Goal: Task Accomplishment & Management: Manage account settings

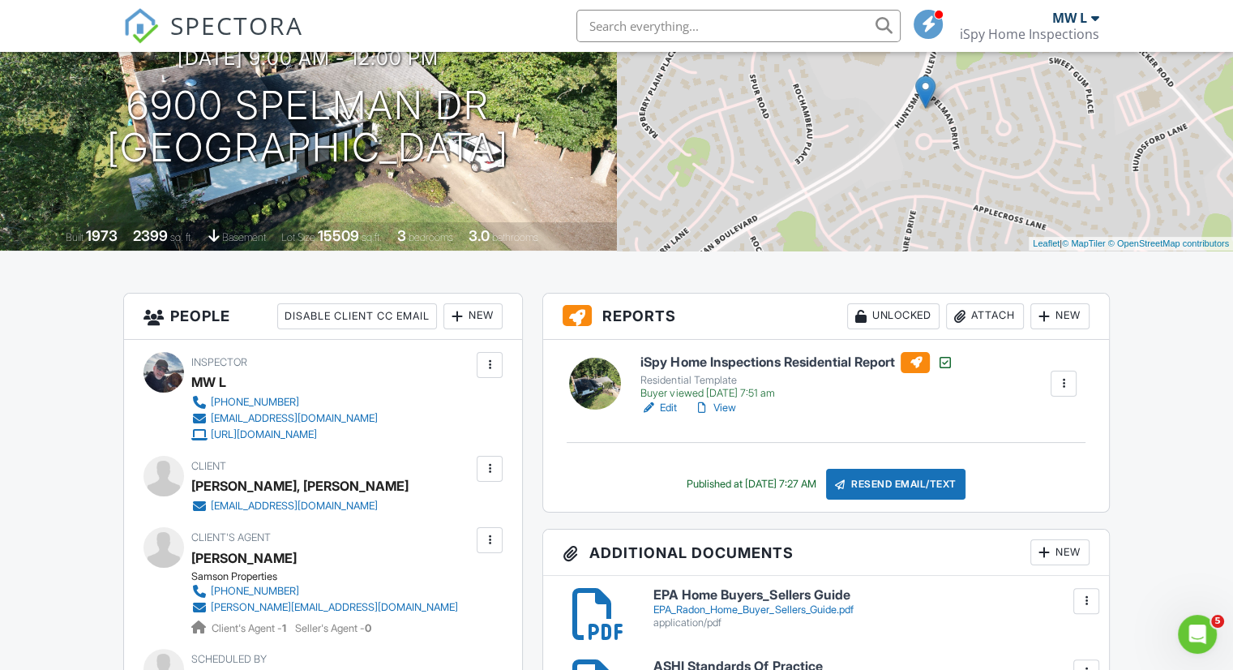
scroll to position [184, 0]
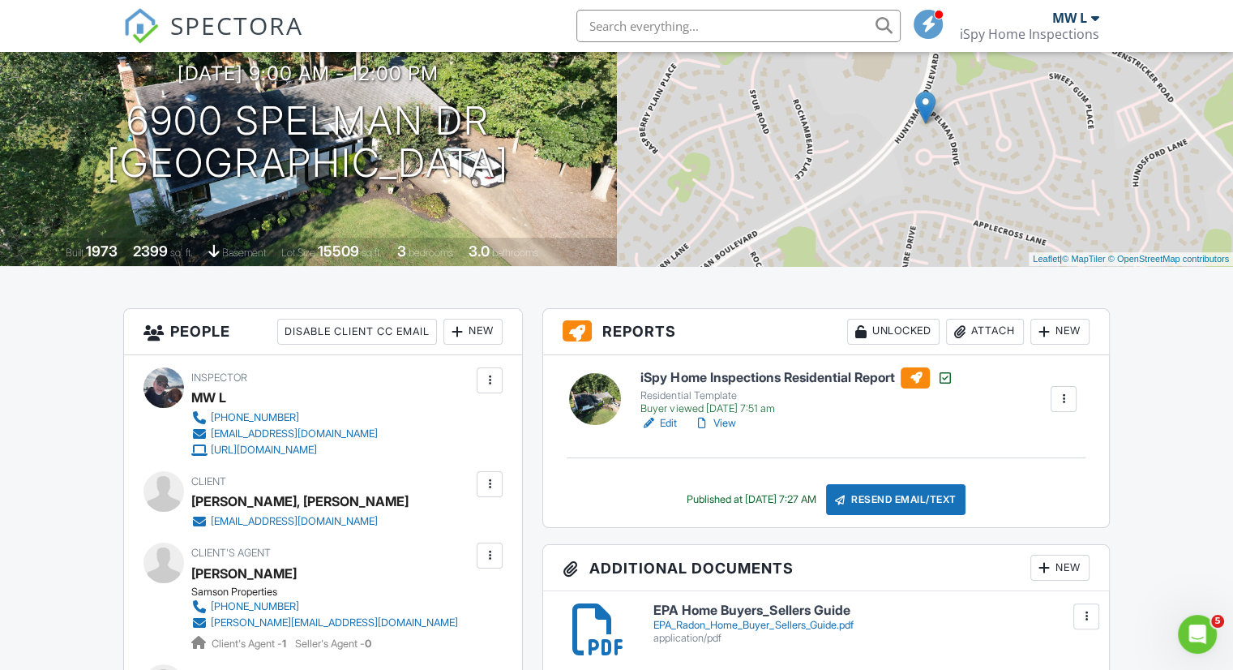
click at [720, 426] on link "View" at bounding box center [714, 423] width 42 height 16
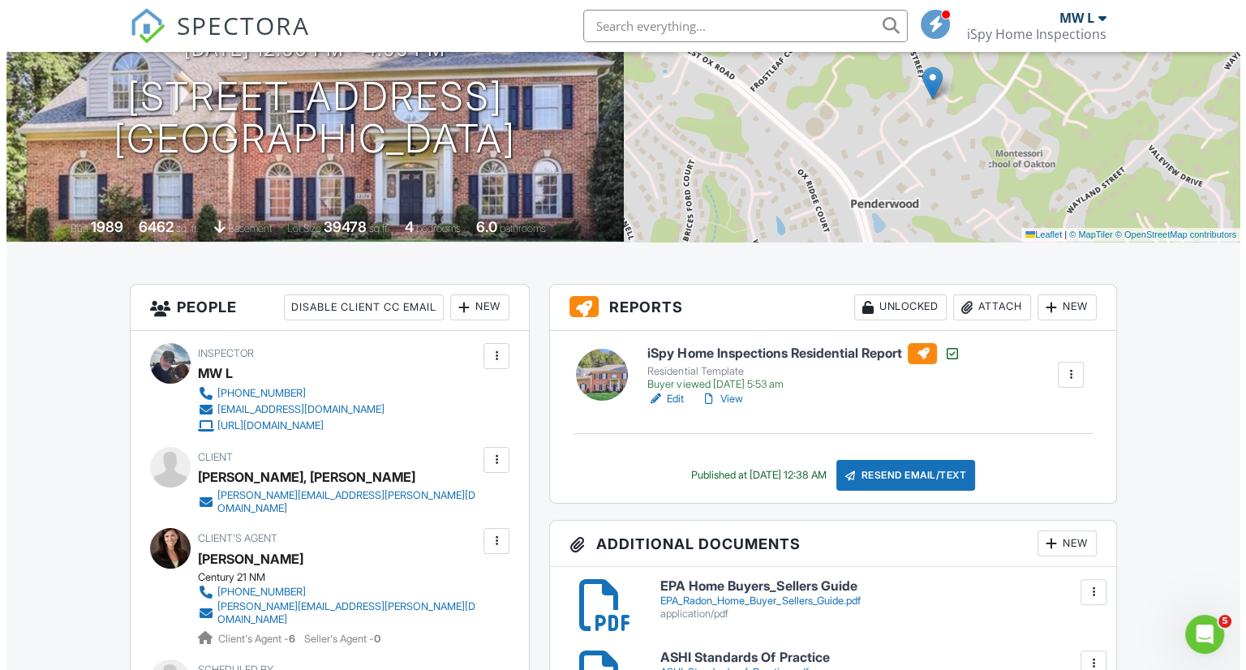
scroll to position [221, 0]
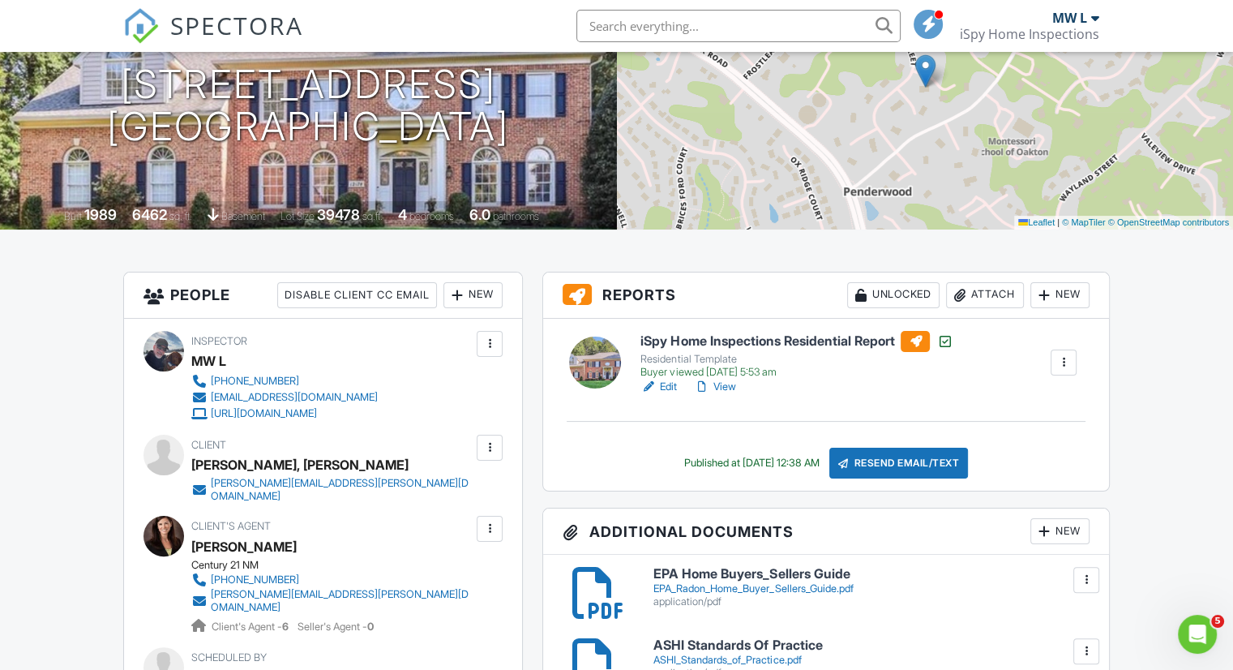
drag, startPoint x: 482, startPoint y: 87, endPoint x: 110, endPoint y: 75, distance: 372.4
click at [110, 75] on h1 "[STREET_ADDRESS] [GEOGRAPHIC_DATA], VA 22124" at bounding box center [308, 106] width 402 height 86
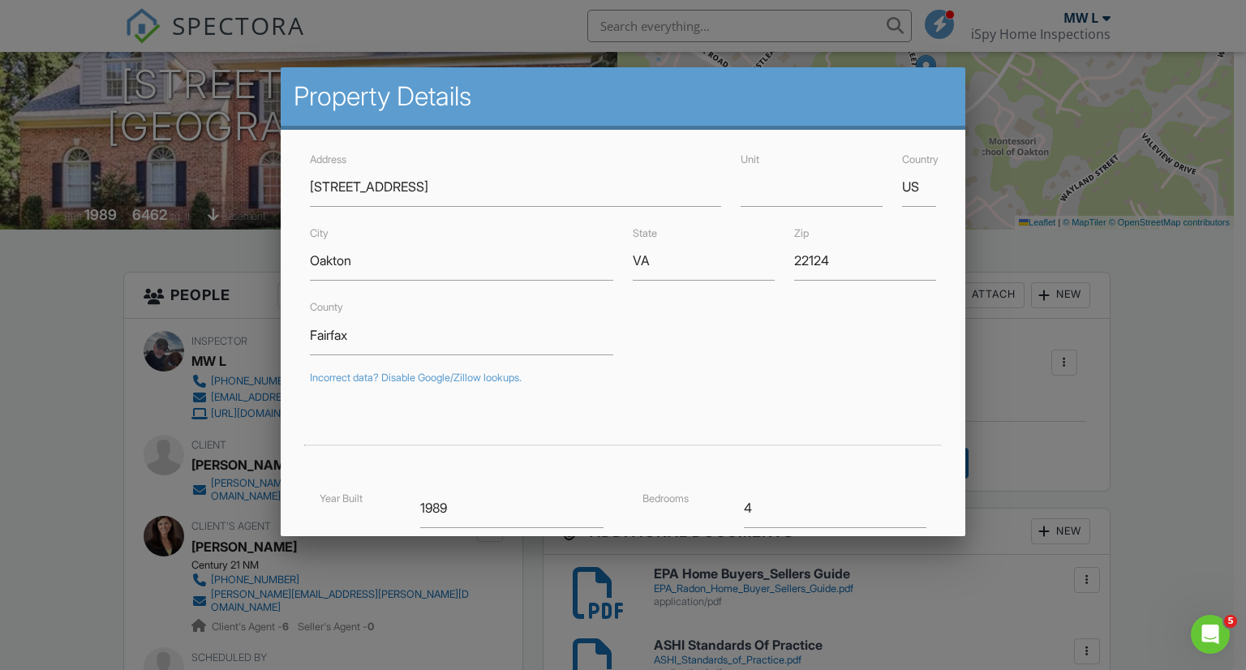
click at [1115, 302] on div at bounding box center [623, 338] width 1246 height 838
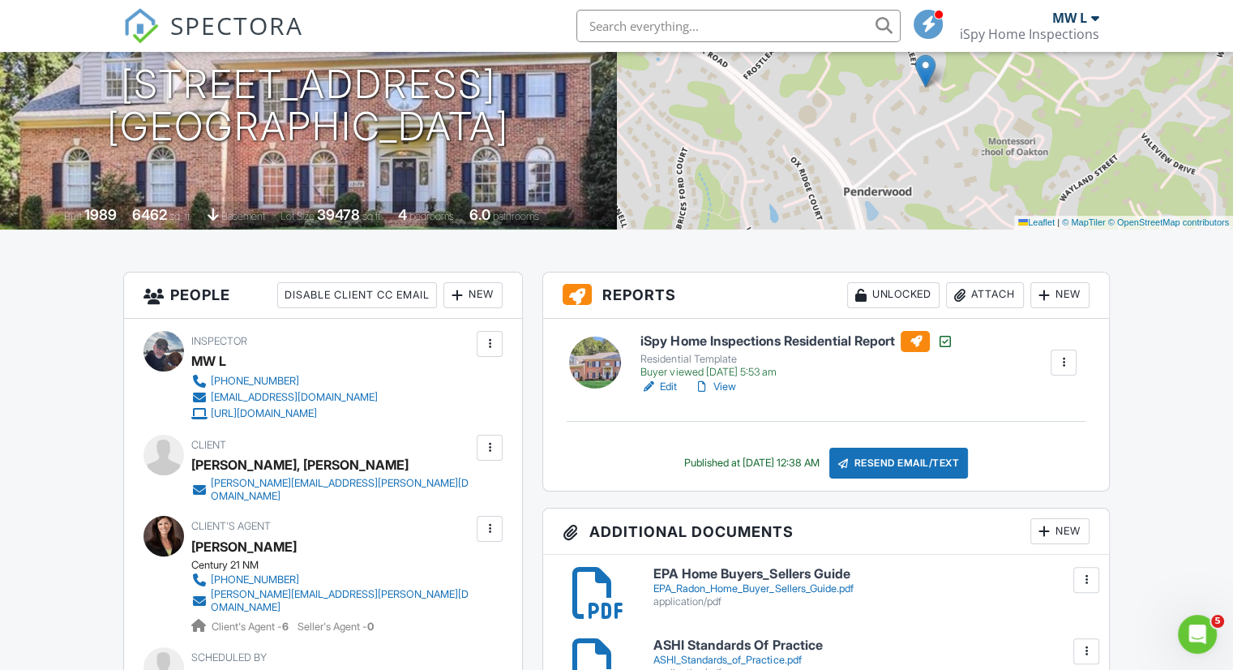
click at [980, 293] on div "Attach" at bounding box center [985, 295] width 78 height 26
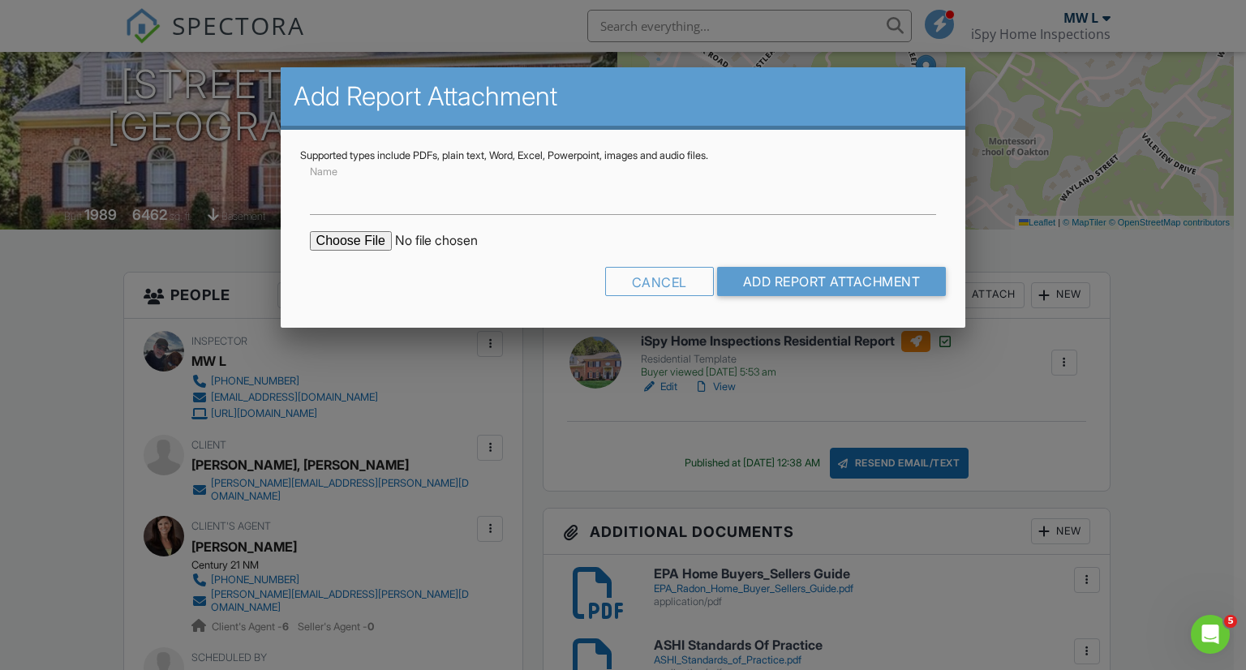
click at [348, 240] on input "file" at bounding box center [448, 240] width 276 height 19
type input "C:\fakepath\082725-1_Lab.pdf"
click at [555, 202] on input "Name" at bounding box center [623, 195] width 627 height 40
type input "Radon Test Results (LAB)"
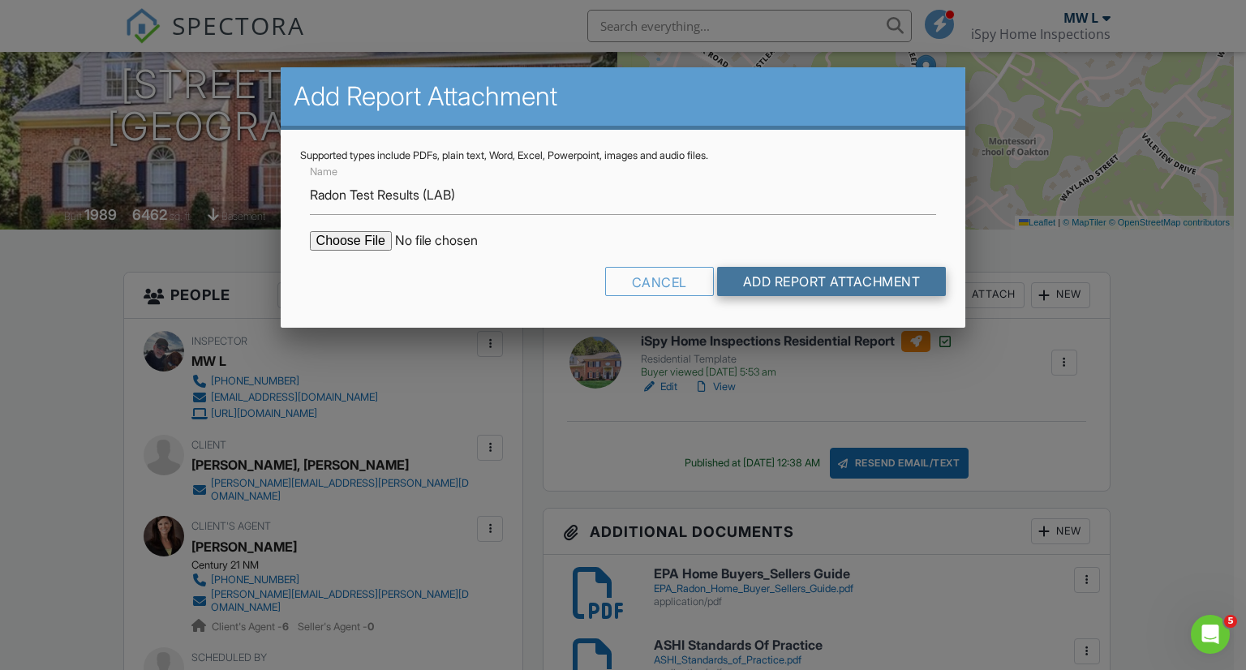
click at [782, 280] on input "Add Report Attachment" at bounding box center [831, 281] width 229 height 29
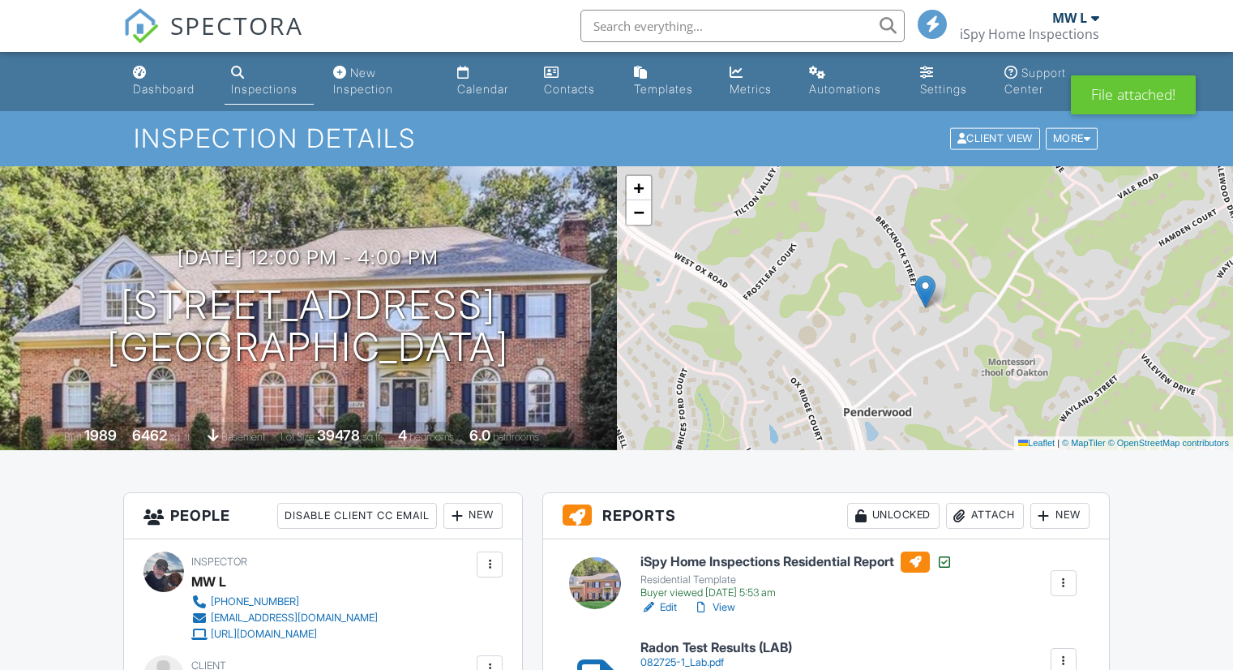
click at [960, 515] on div at bounding box center [960, 516] width 16 height 16
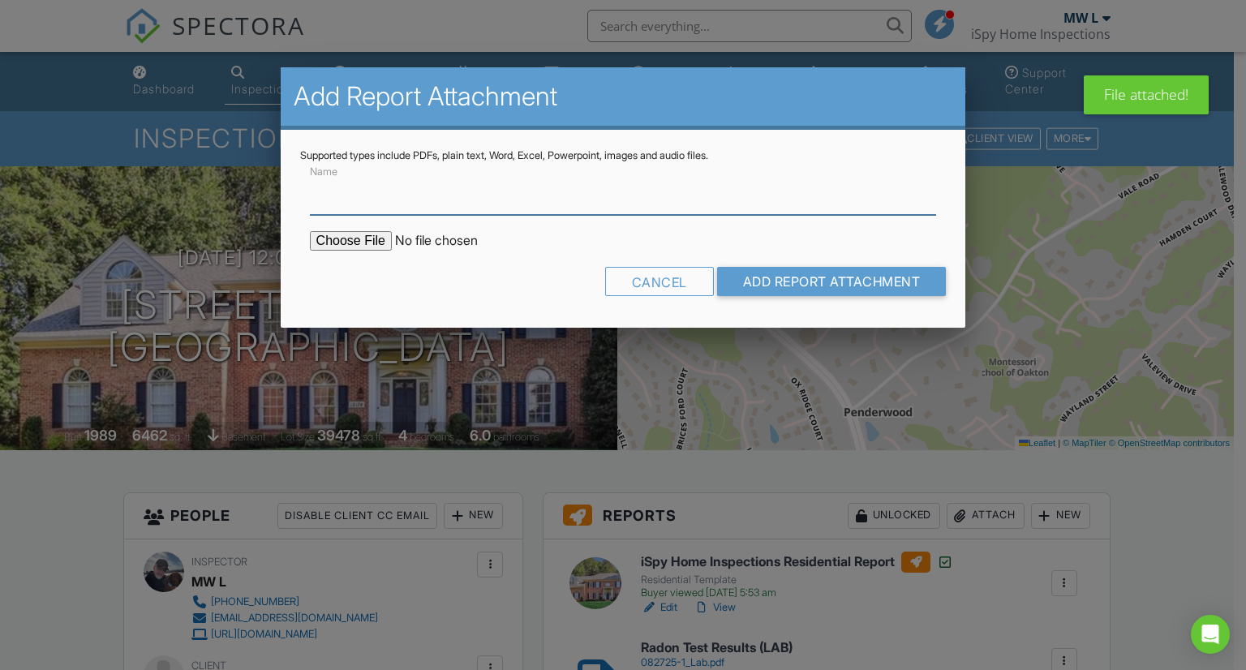
click at [332, 195] on input "Name" at bounding box center [623, 195] width 627 height 40
type input "Radon Test Results (Letter)"
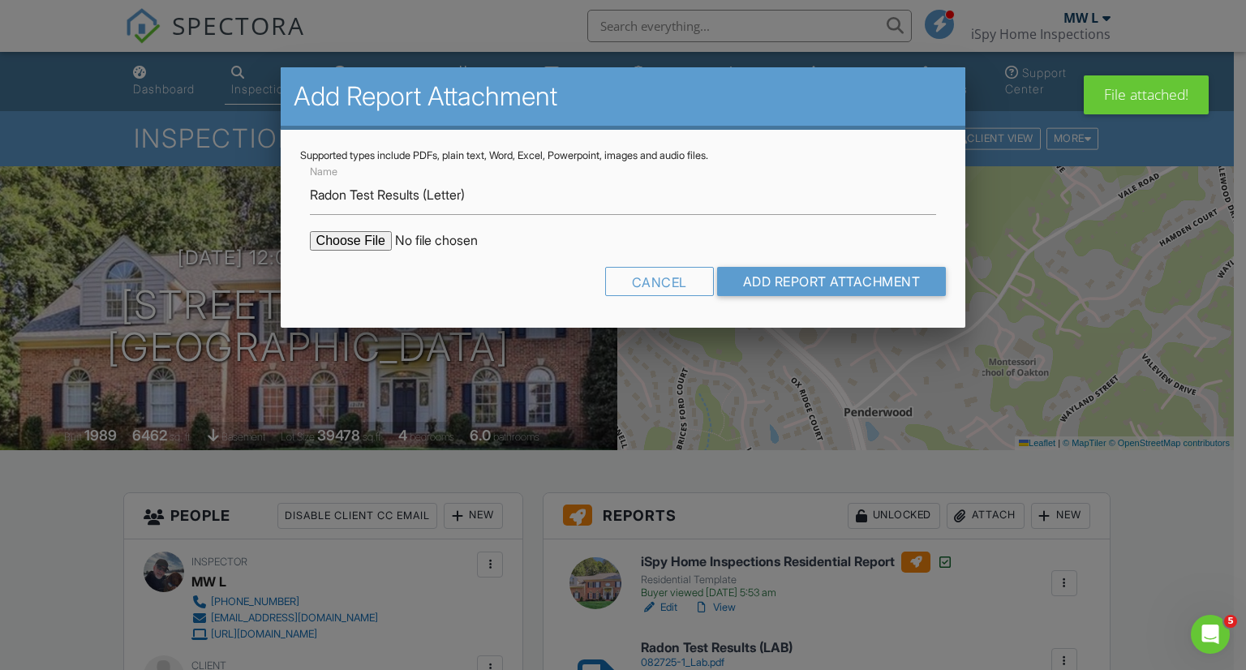
click at [328, 239] on input "file" at bounding box center [448, 240] width 276 height 19
type input "C:\fakepath\082725-1_Letter.pdf"
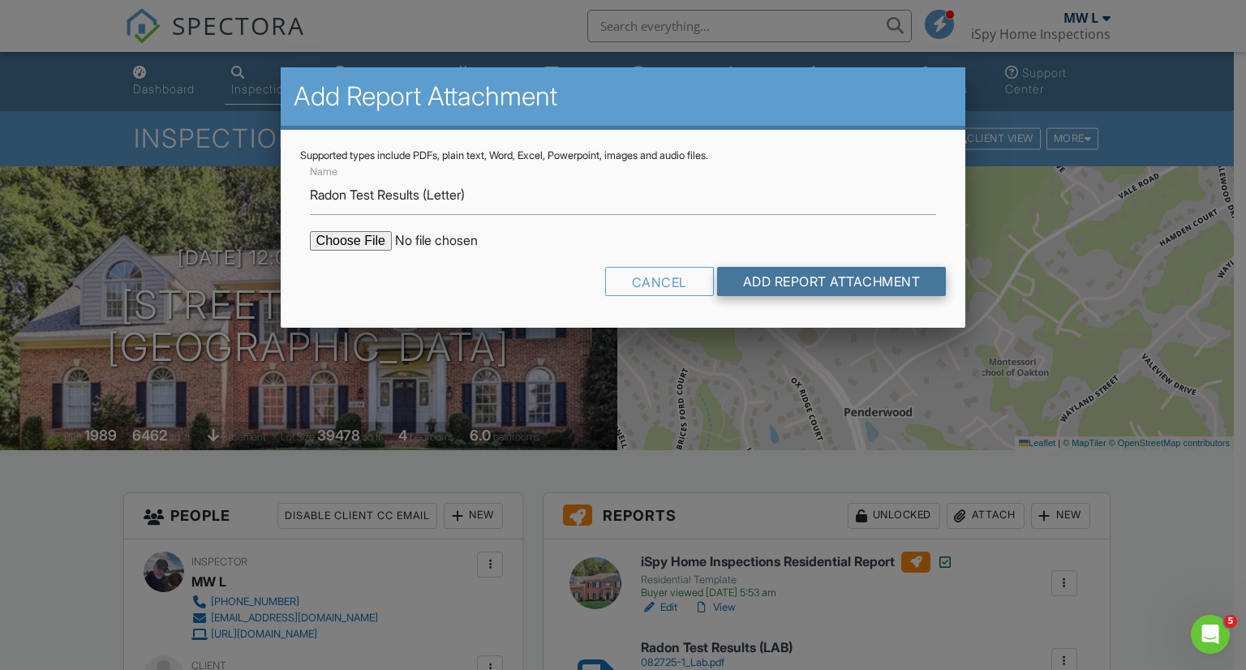
click at [811, 280] on input "Add Report Attachment" at bounding box center [831, 281] width 229 height 29
